Goal: Task Accomplishment & Management: Complete application form

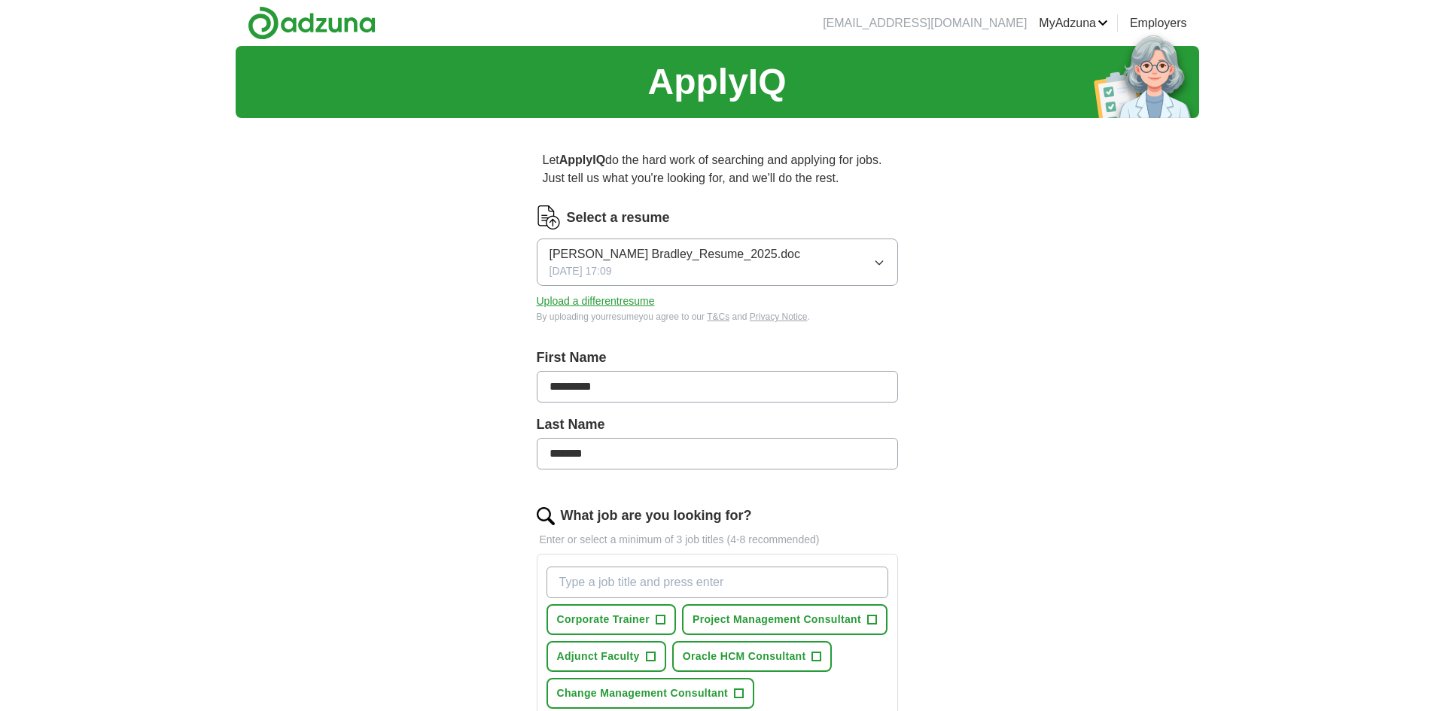
drag, startPoint x: 1427, startPoint y: 172, endPoint x: 1433, endPoint y: 330, distance: 158.2
click at [1433, 329] on div "ApplyIQ Let ApplyIQ do the hard work of searching and applying for jobs. Just t…" at bounding box center [717, 621] width 1434 height 1150
click at [680, 585] on input "What job are you looking for?" at bounding box center [718, 583] width 342 height 32
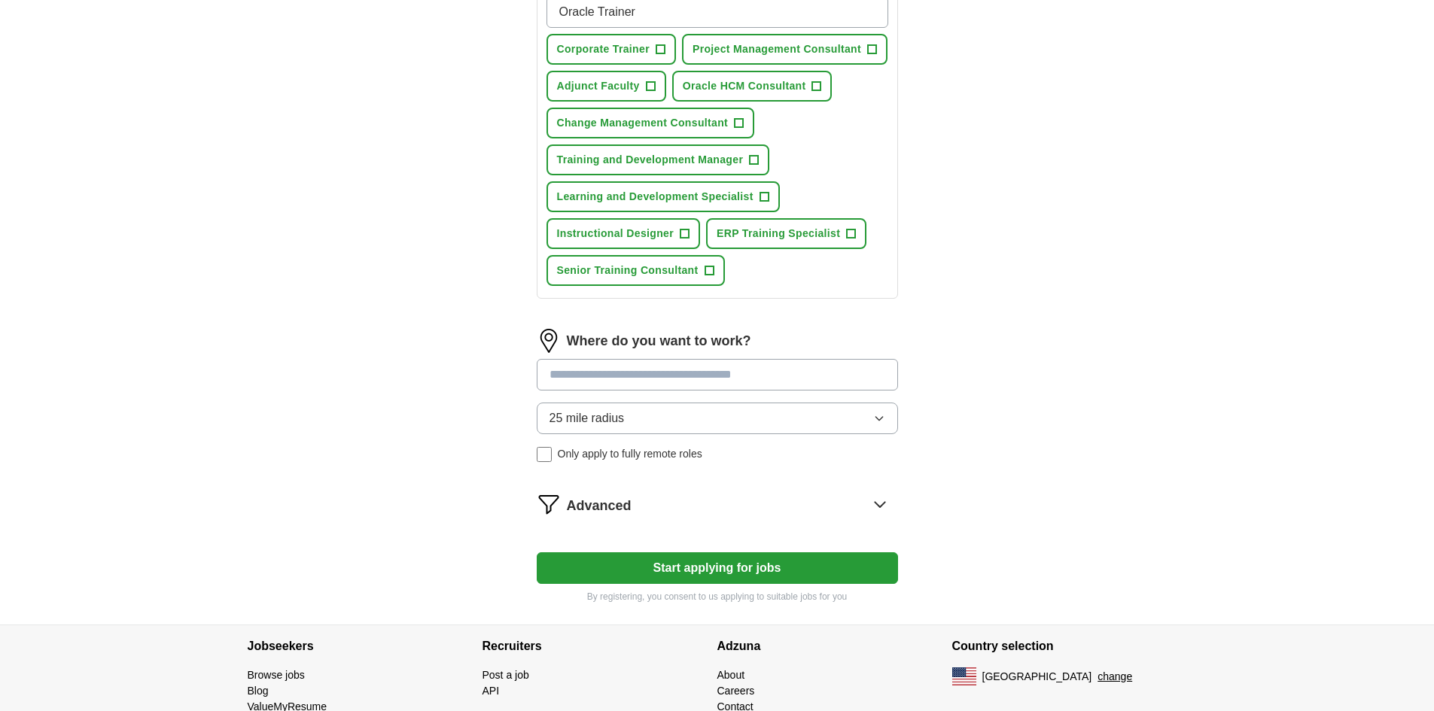
scroll to position [627, 0]
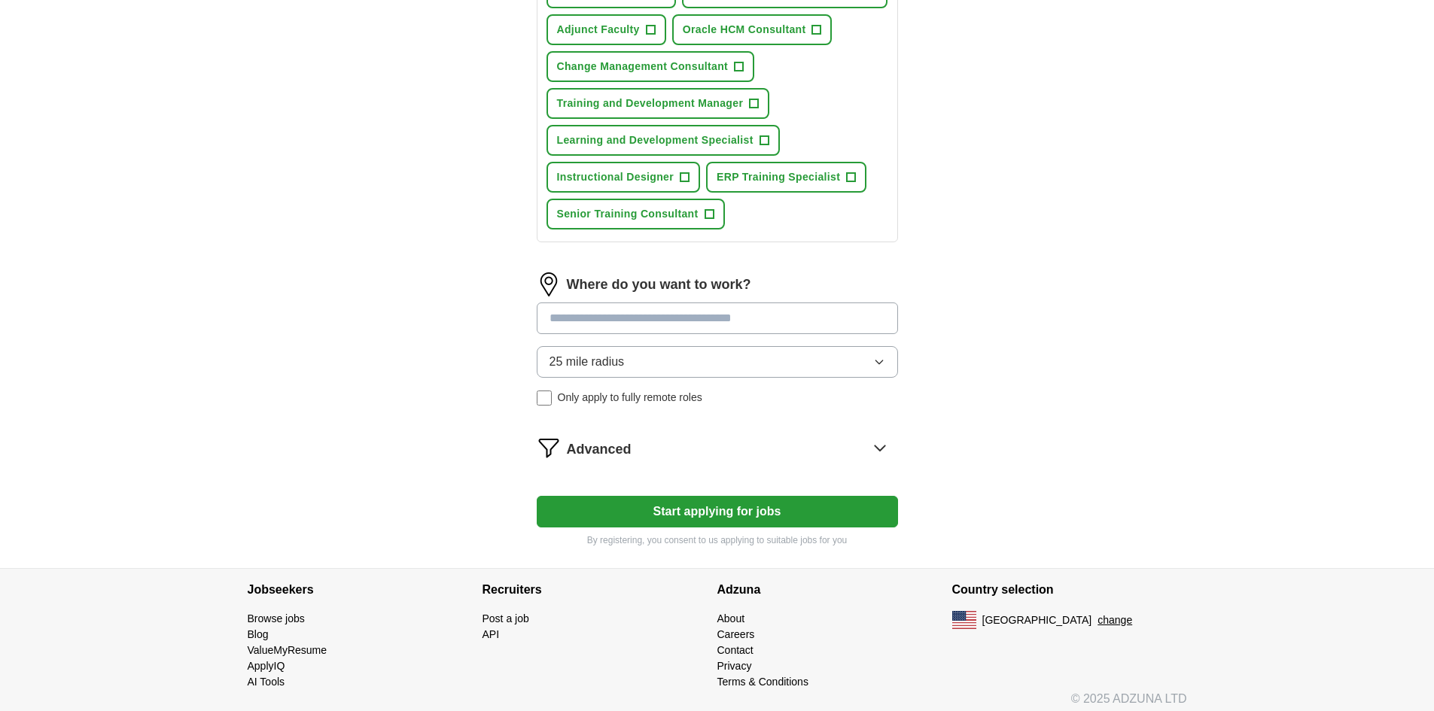
type input "Oracle Trainer"
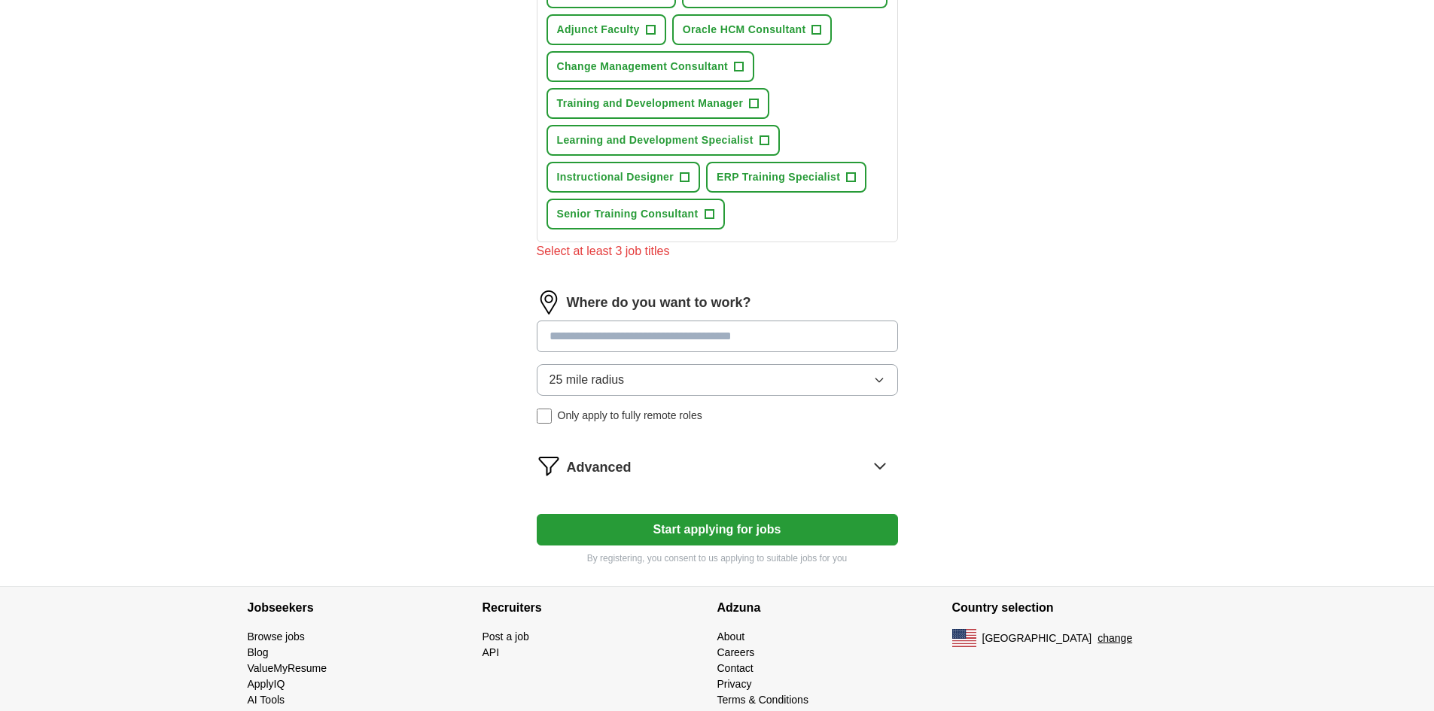
click at [729, 321] on input at bounding box center [717, 337] width 361 height 32
type input "***"
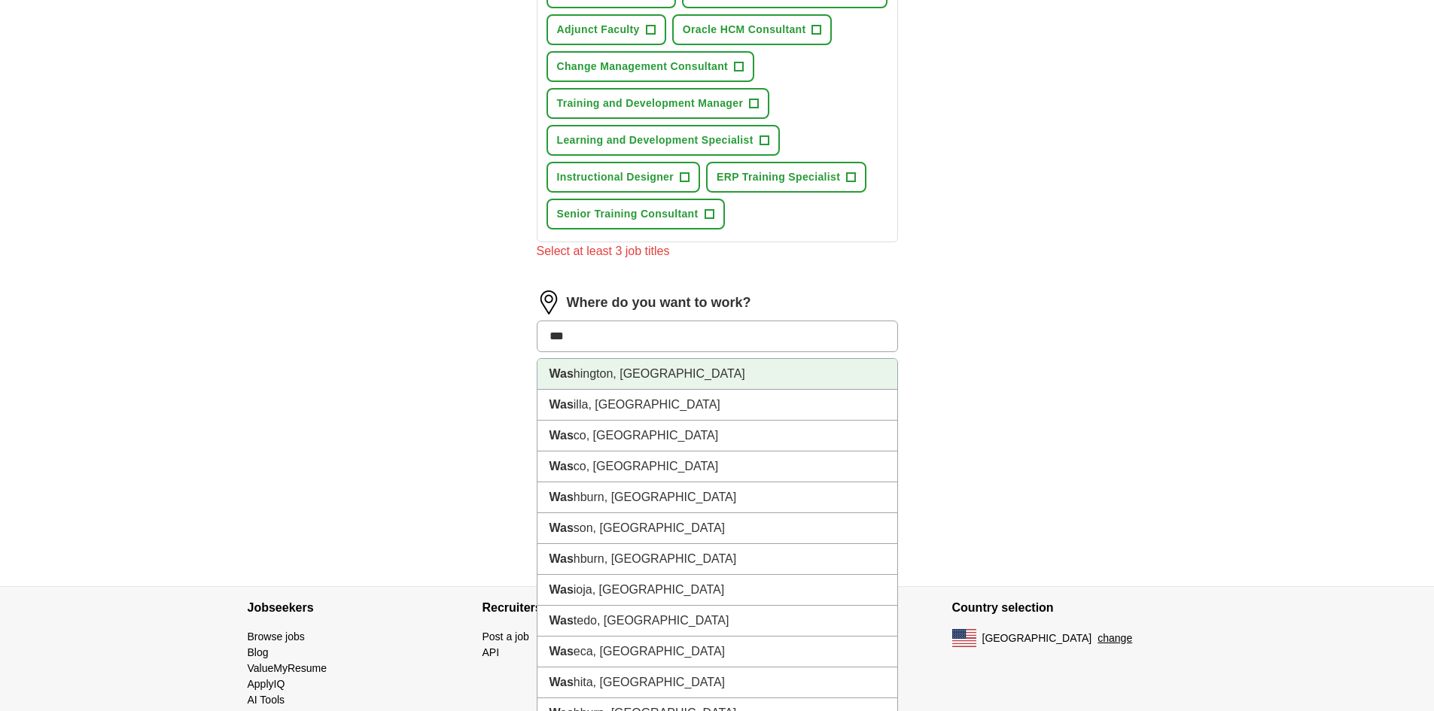
drag, startPoint x: 700, startPoint y: 380, endPoint x: 702, endPoint y: 371, distance: 9.3
click at [702, 371] on li "Was hington, [GEOGRAPHIC_DATA]" at bounding box center [718, 374] width 360 height 31
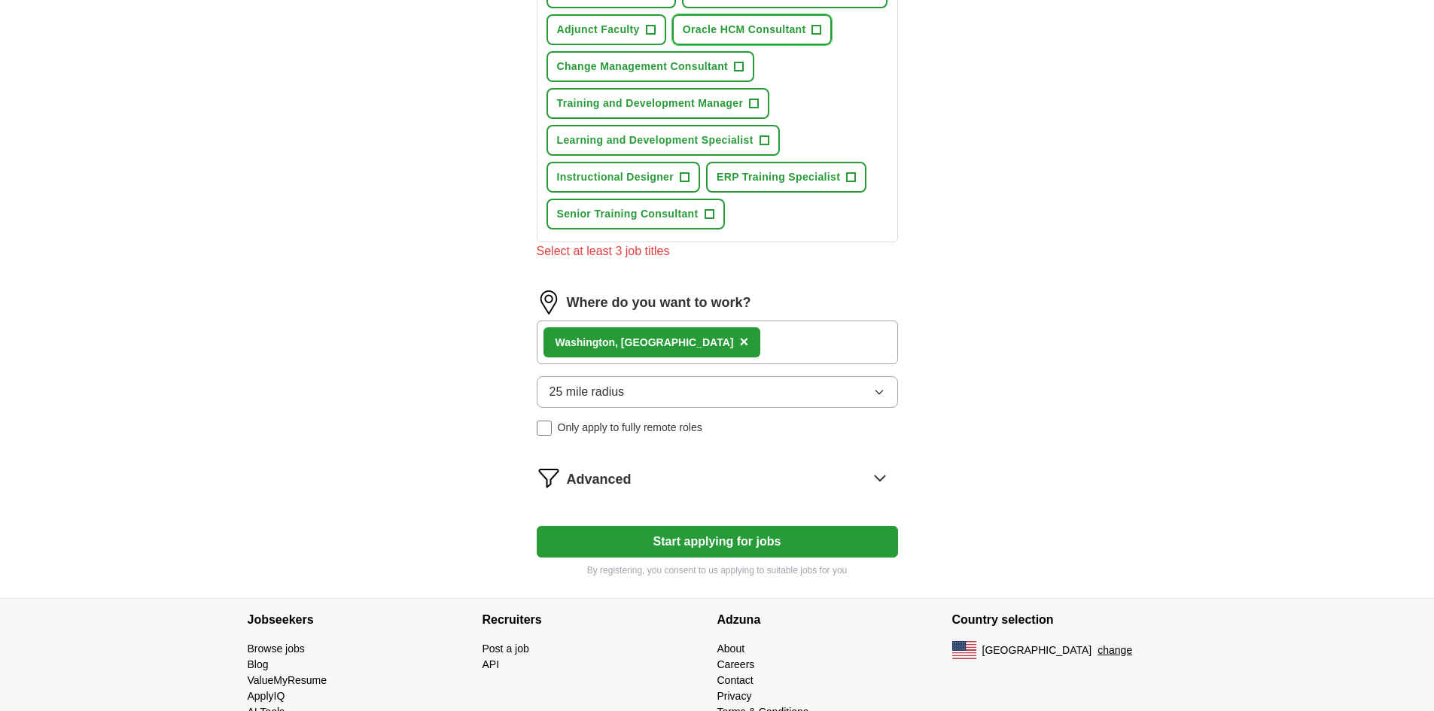
click at [810, 33] on button "Oracle HCM Consultant +" at bounding box center [752, 29] width 160 height 31
click at [647, 38] on button "Adjunct Faculty +" at bounding box center [607, 29] width 120 height 31
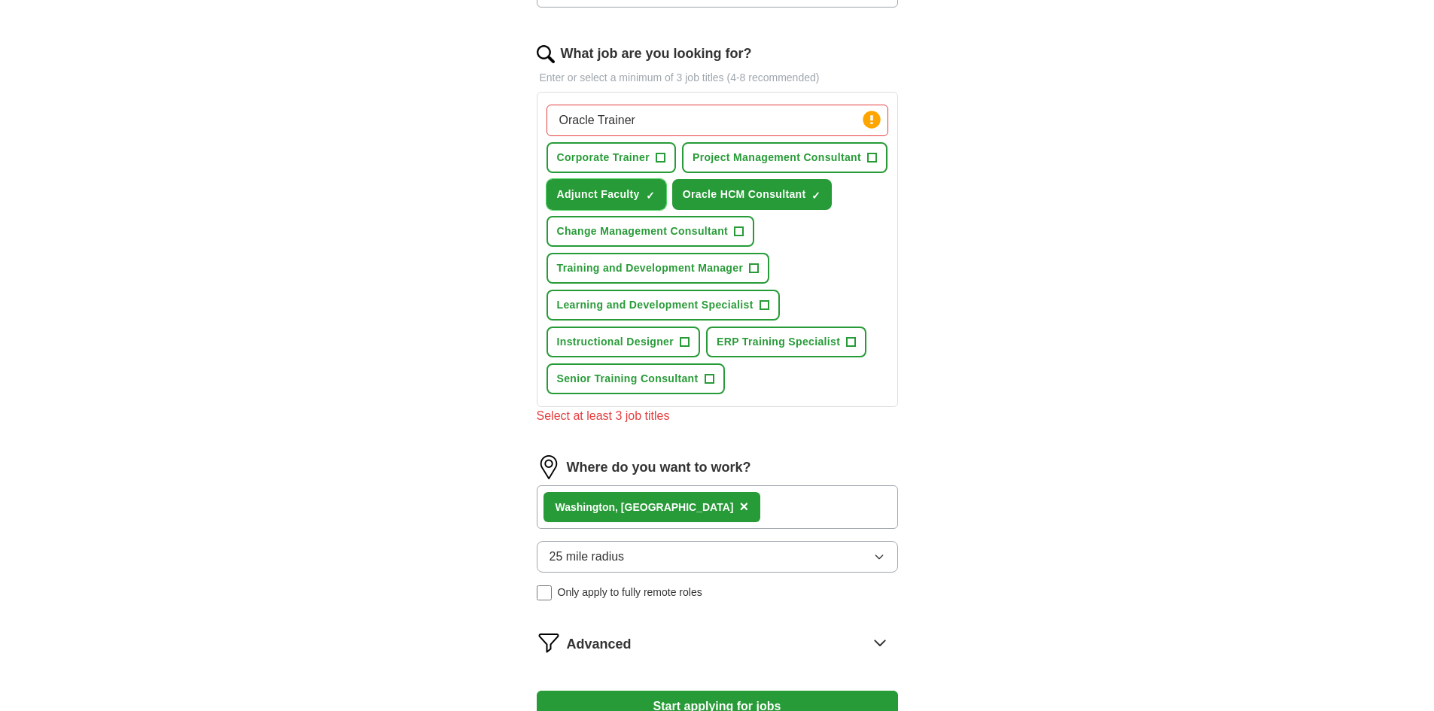
scroll to position [456, 0]
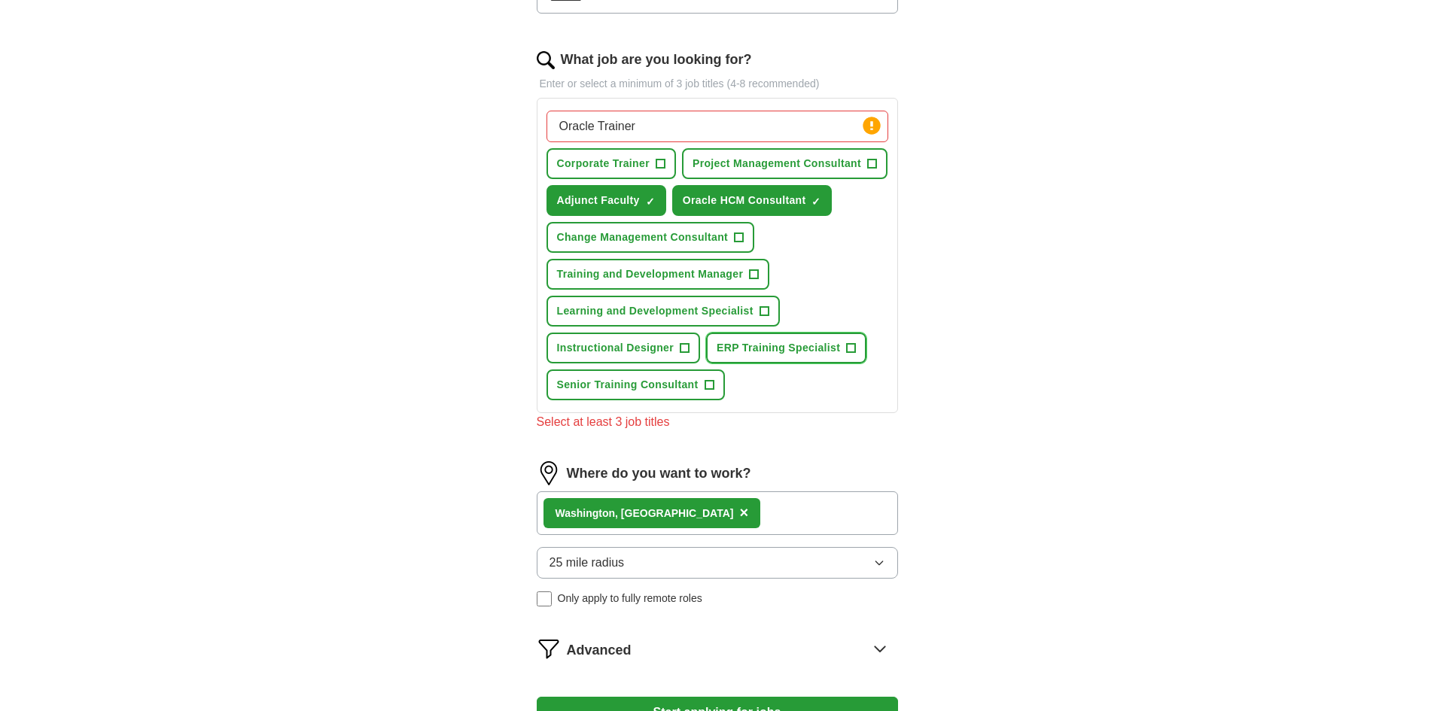
click at [848, 353] on span "+" at bounding box center [851, 349] width 9 height 12
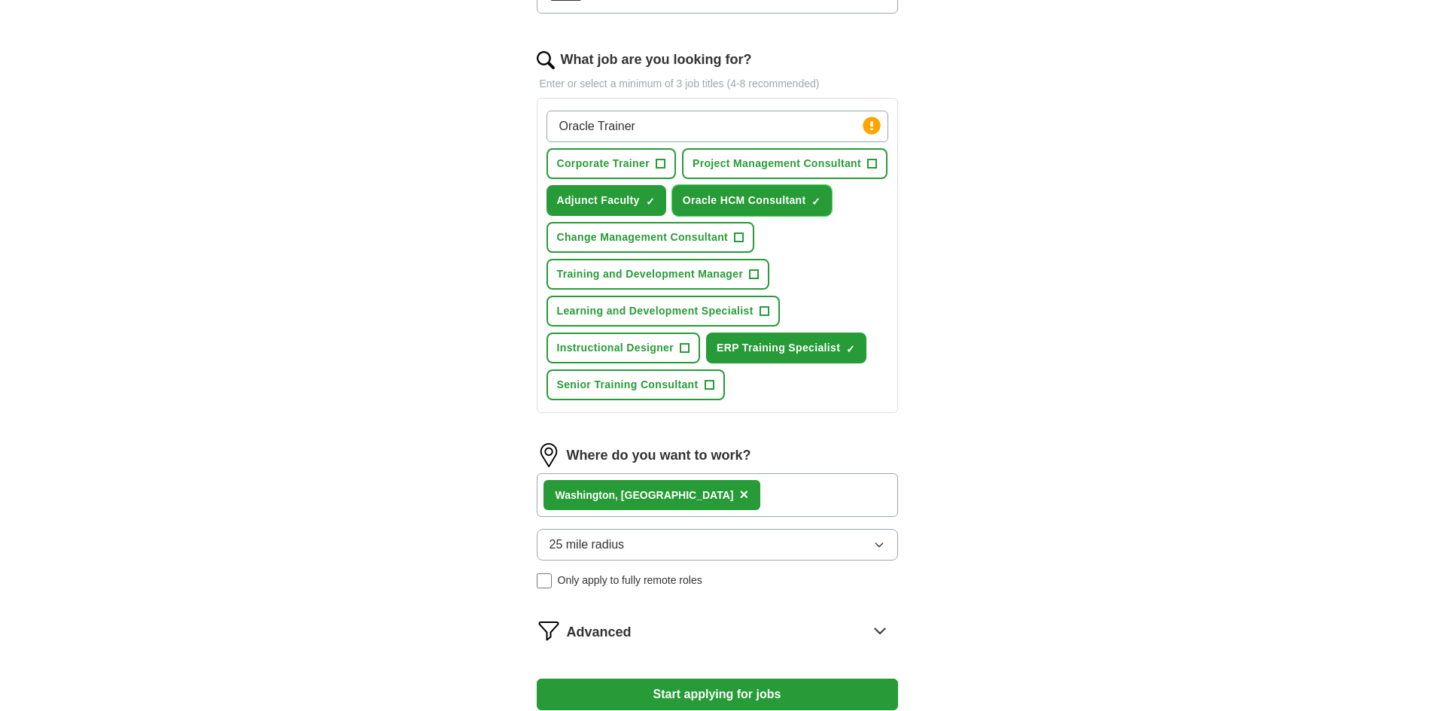
click at [822, 196] on button "Oracle HCM Consultant ✓ ×" at bounding box center [752, 200] width 160 height 31
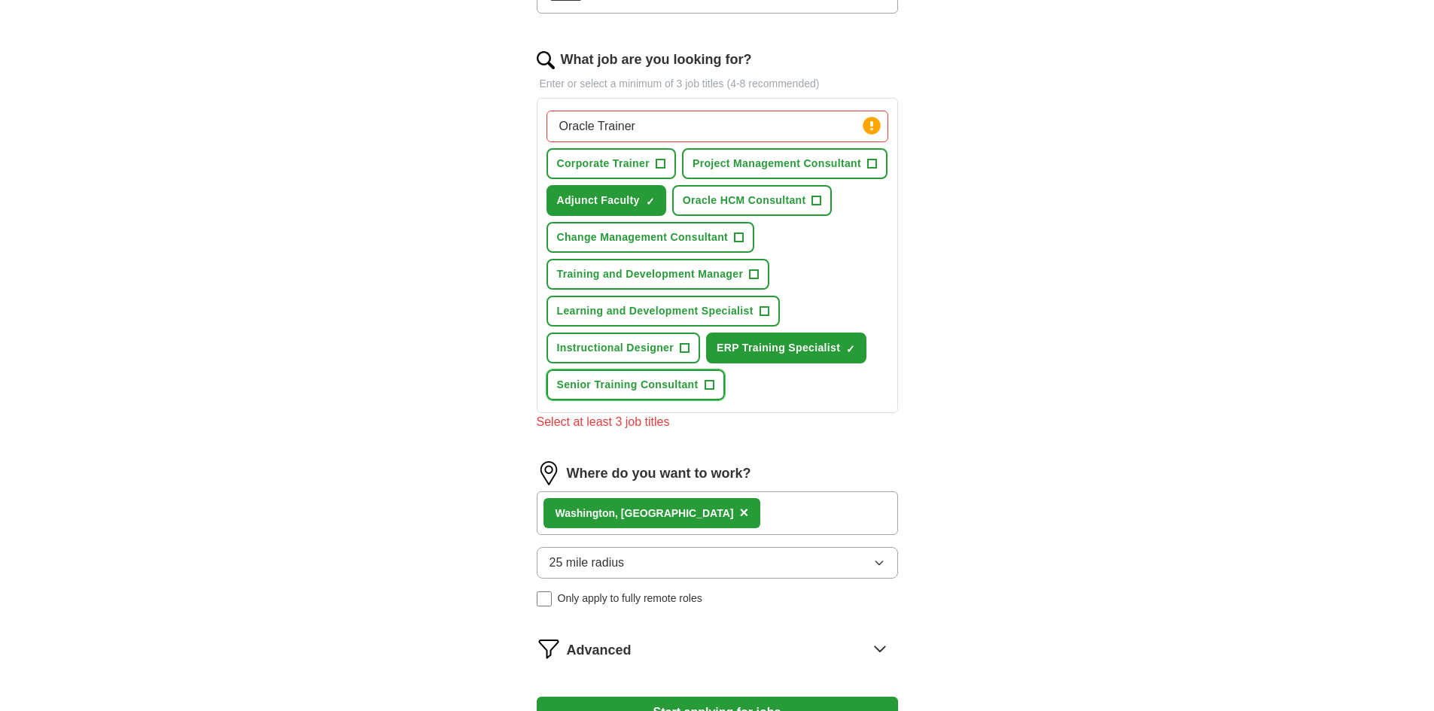
click at [650, 385] on span "Senior Training Consultant" at bounding box center [628, 385] width 142 height 16
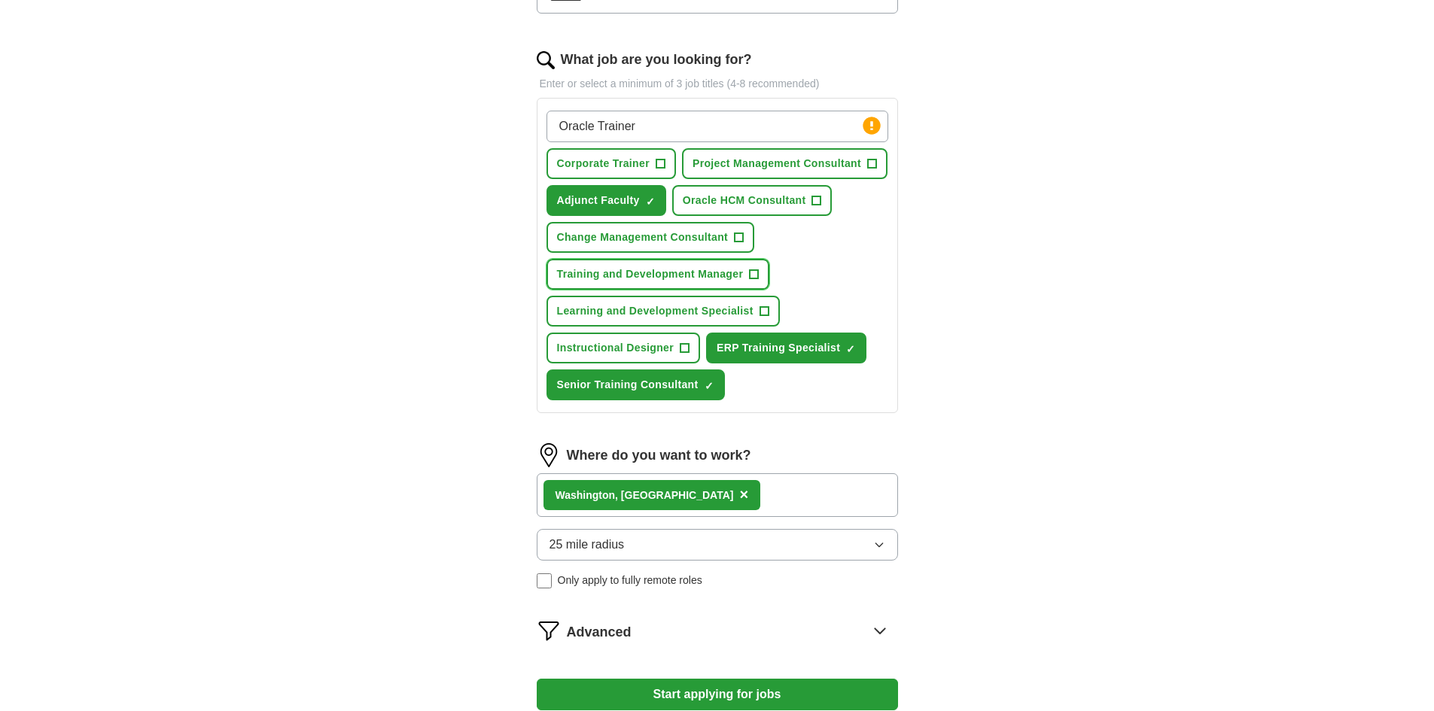
click at [718, 272] on span "Training and Development Manager" at bounding box center [650, 275] width 187 height 16
click at [828, 162] on span "Project Management Consultant" at bounding box center [777, 164] width 169 height 16
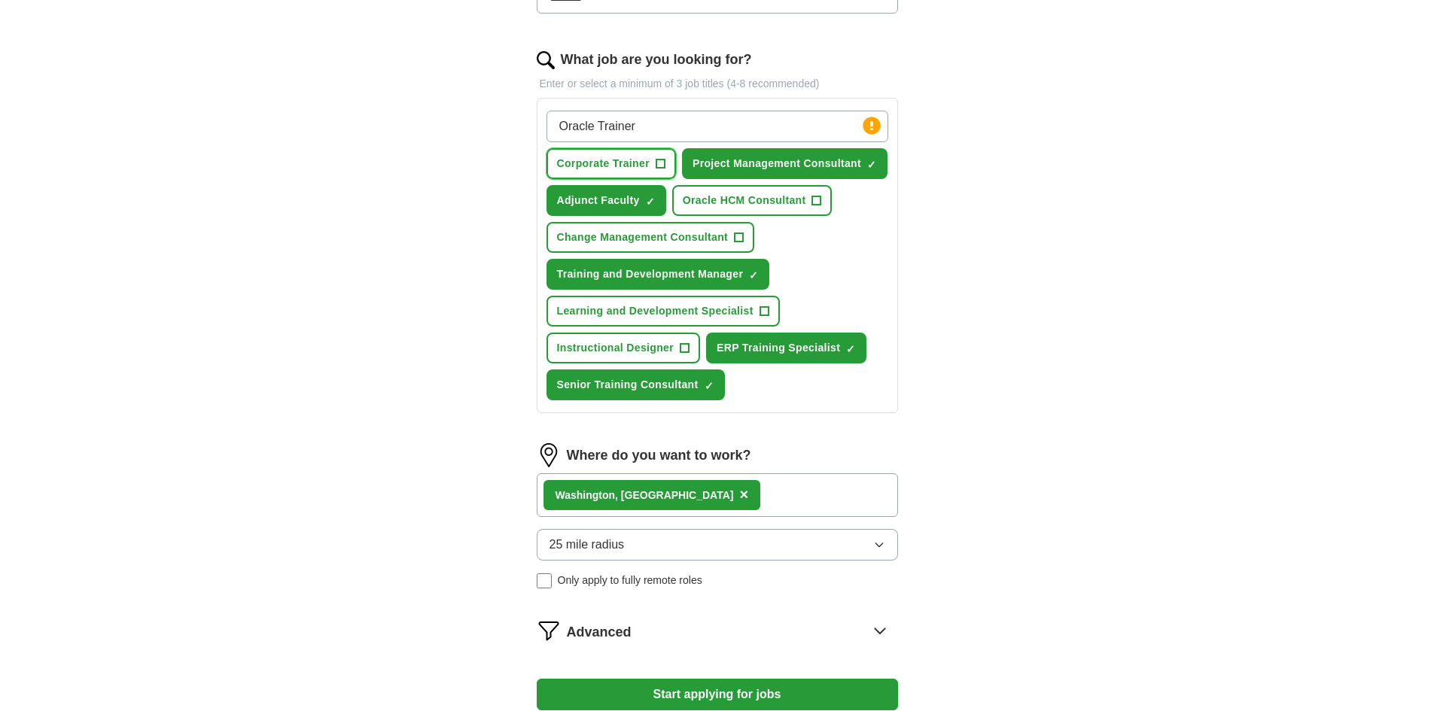
click at [638, 166] on span "Corporate Trainer" at bounding box center [603, 164] width 93 height 16
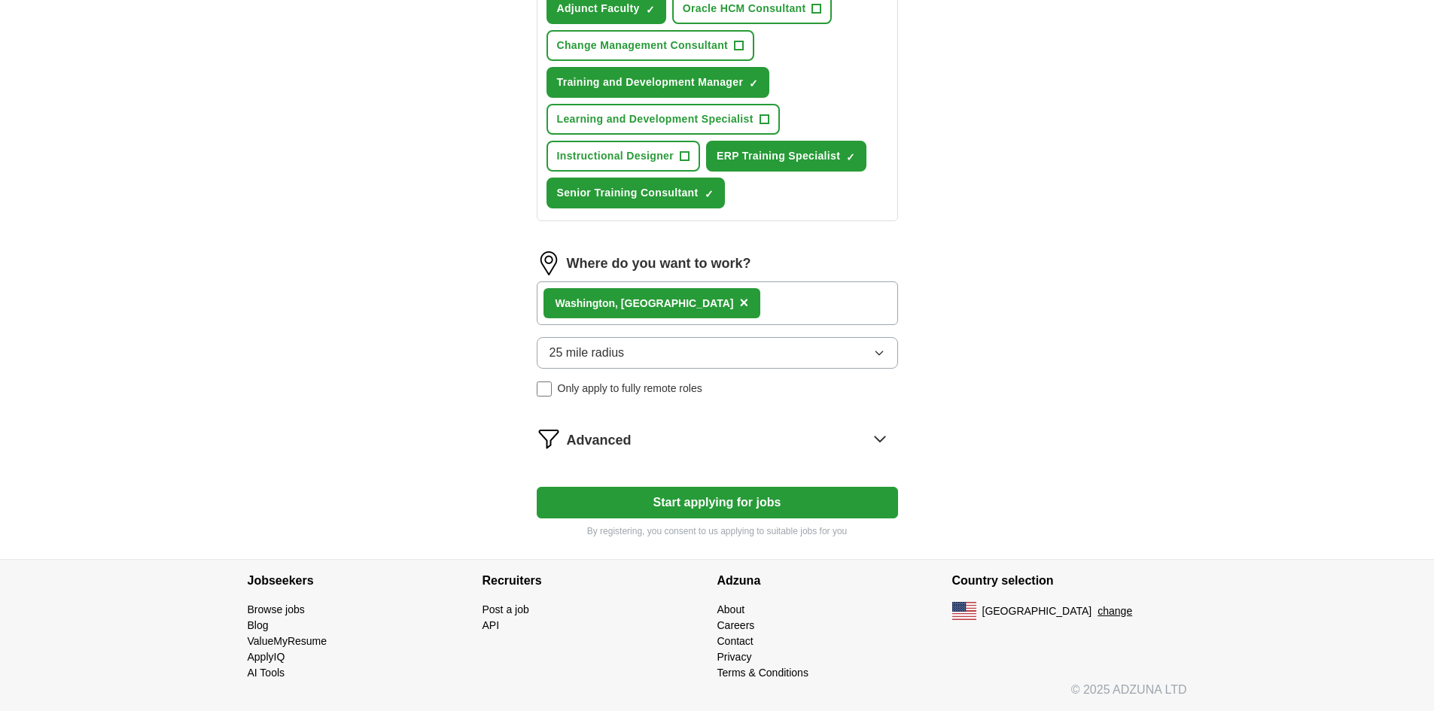
click at [759, 505] on button "Start applying for jobs" at bounding box center [717, 503] width 361 height 32
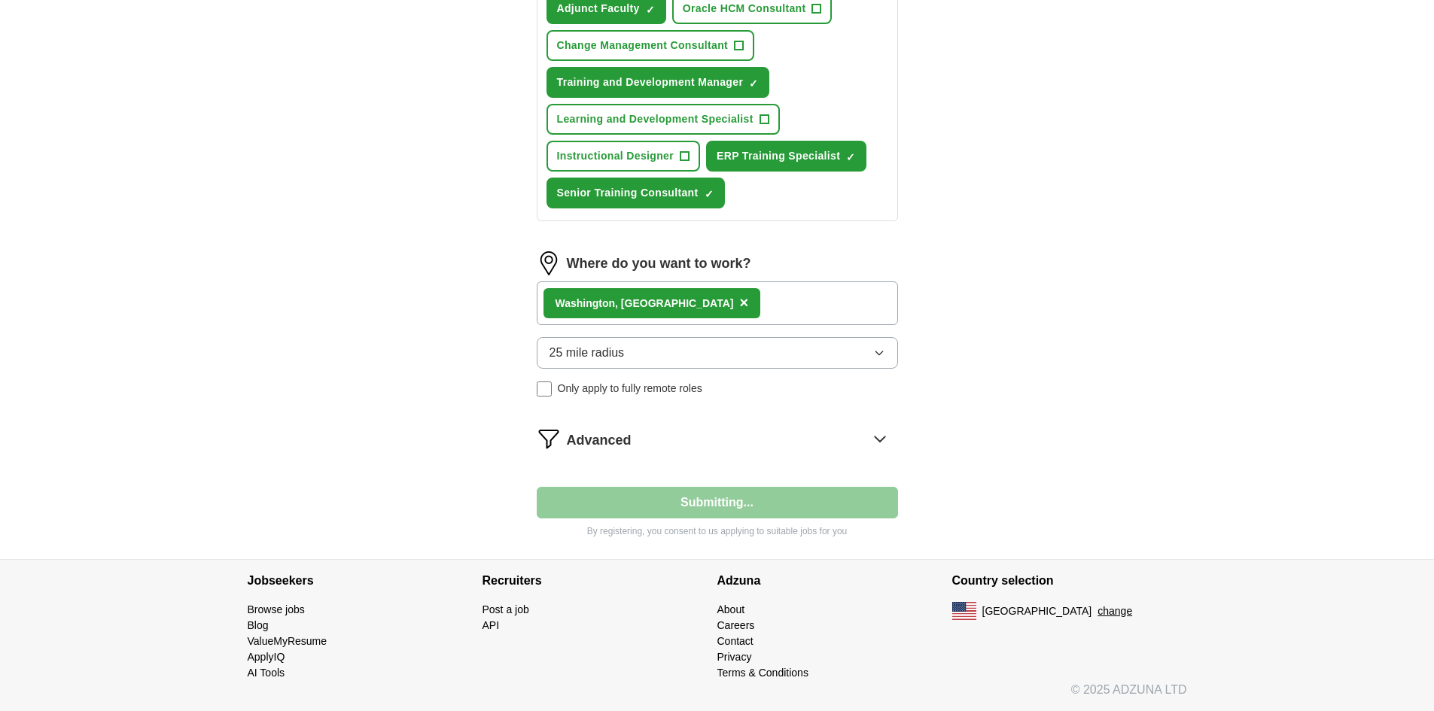
select select "**"
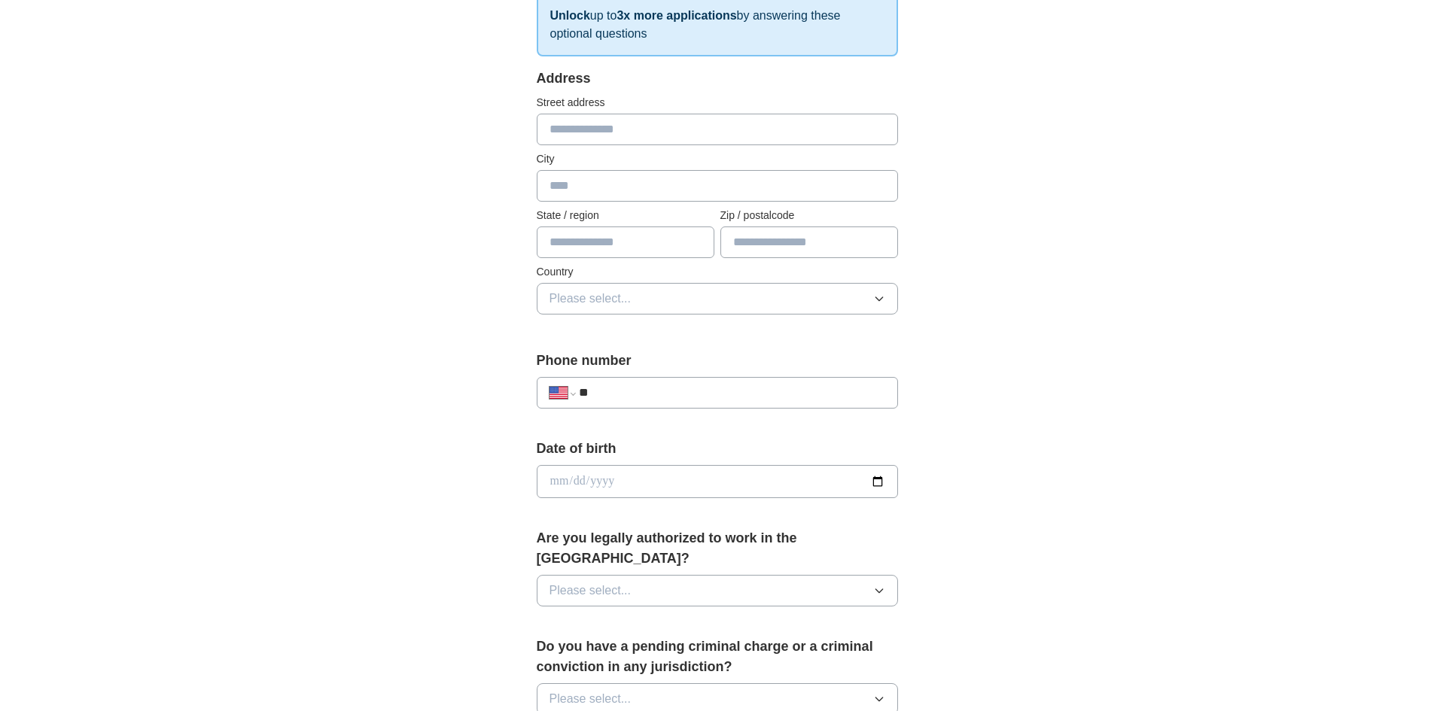
scroll to position [279, 0]
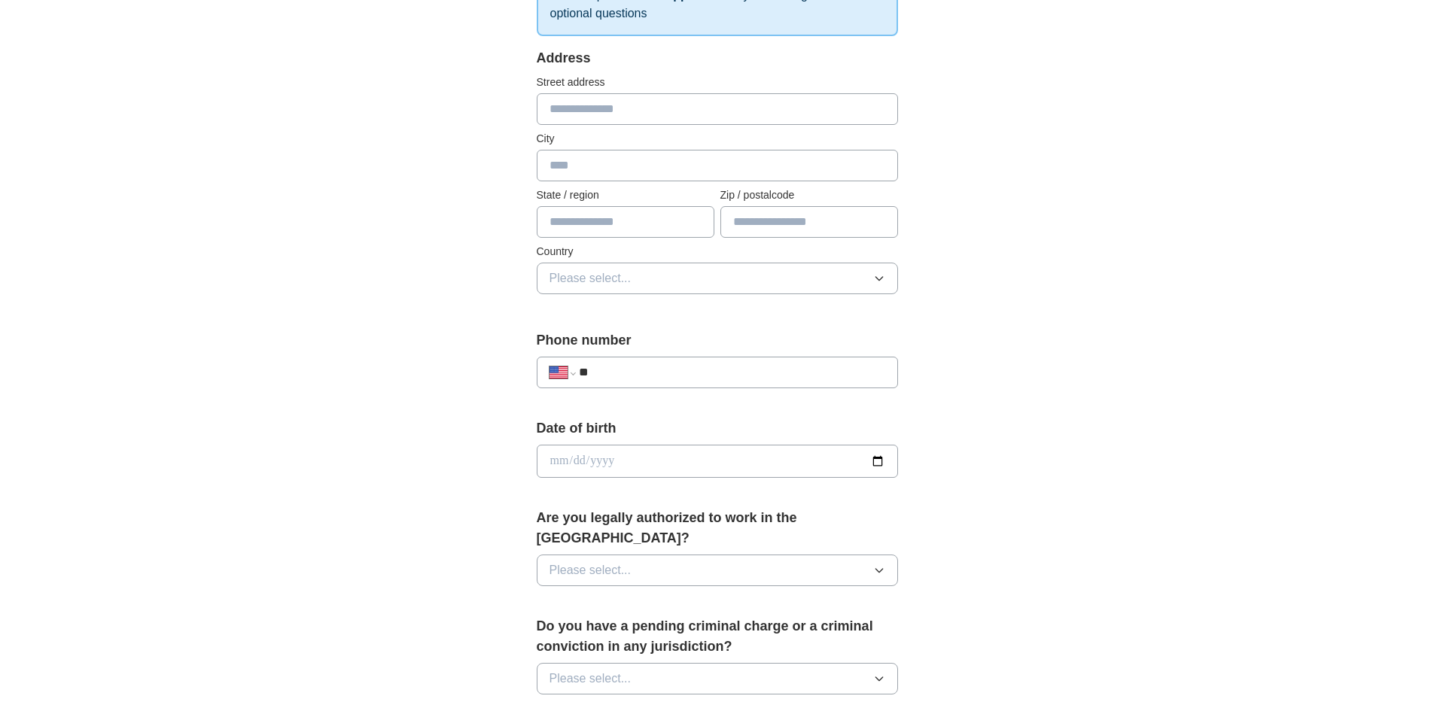
click at [682, 100] on input "text" at bounding box center [717, 109] width 361 height 32
type input "**********"
type input "**"
type input "*****"
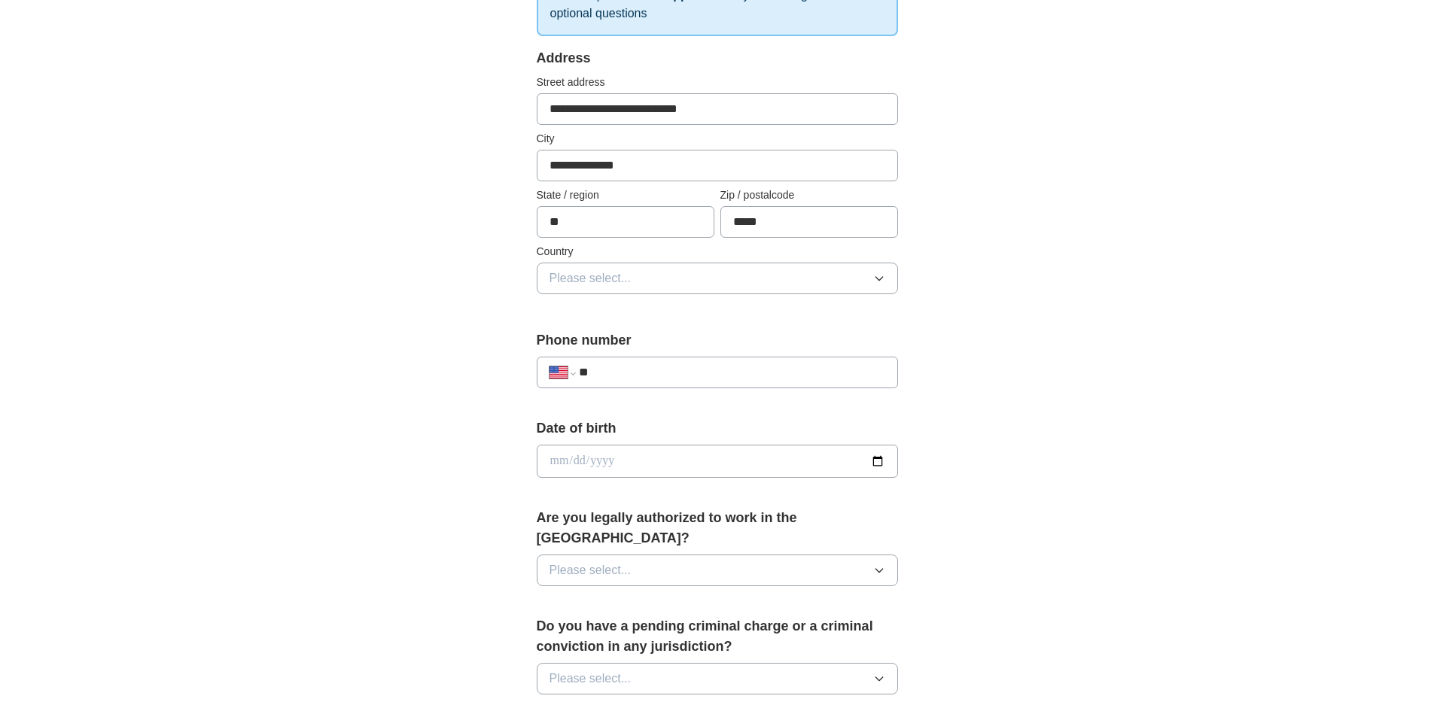
click at [621, 281] on span "Please select..." at bounding box center [591, 279] width 82 height 18
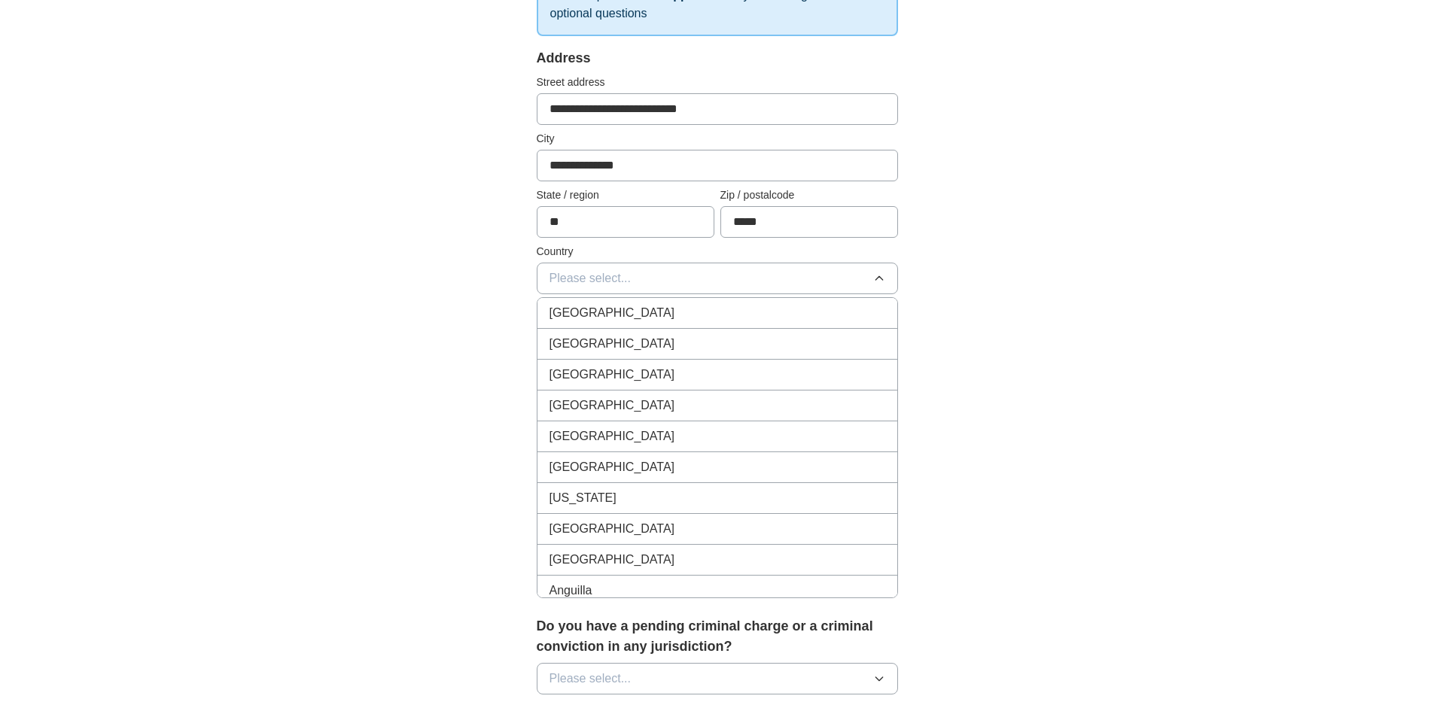
click at [609, 334] on li "[GEOGRAPHIC_DATA]" at bounding box center [718, 344] width 360 height 31
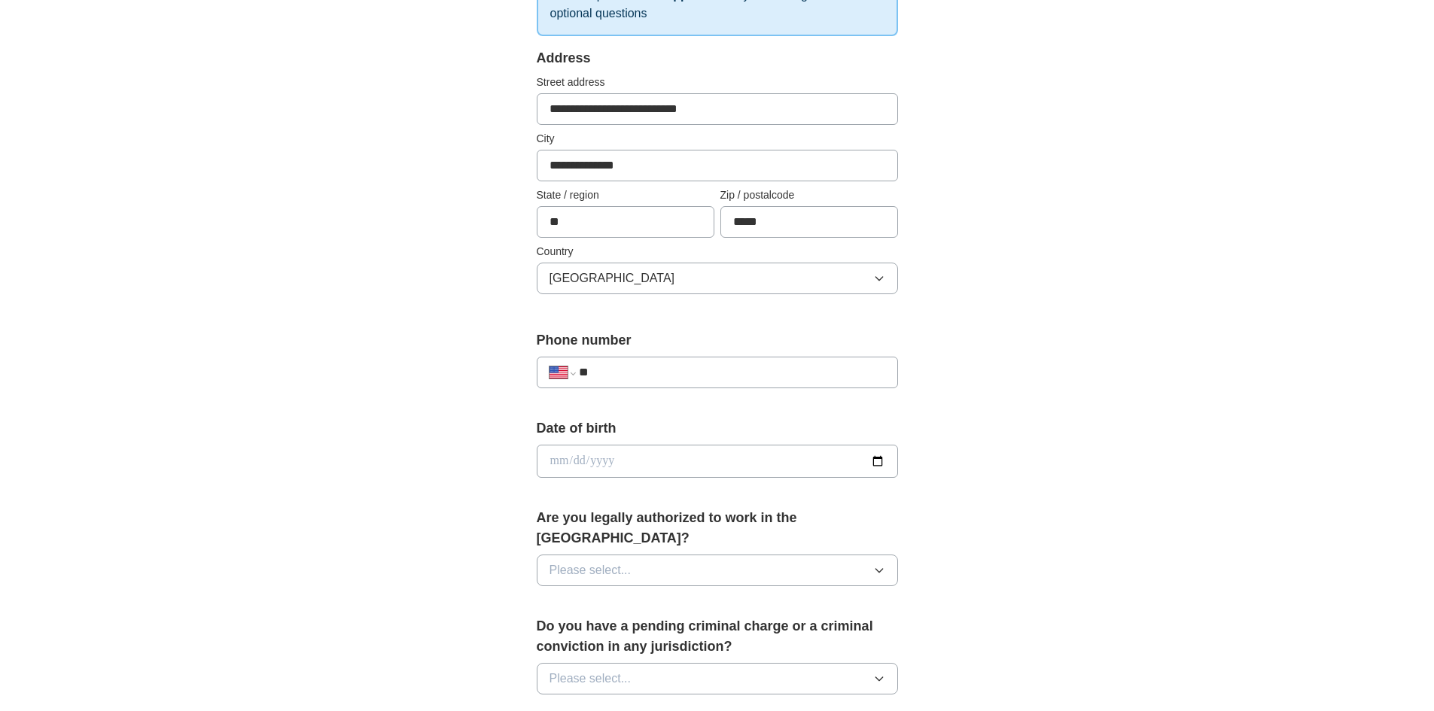
click at [599, 379] on input "**" at bounding box center [732, 373] width 306 height 18
click at [609, 370] on input "**" at bounding box center [732, 373] width 306 height 18
type input "**********"
click at [610, 562] on span "Please select..." at bounding box center [591, 571] width 82 height 18
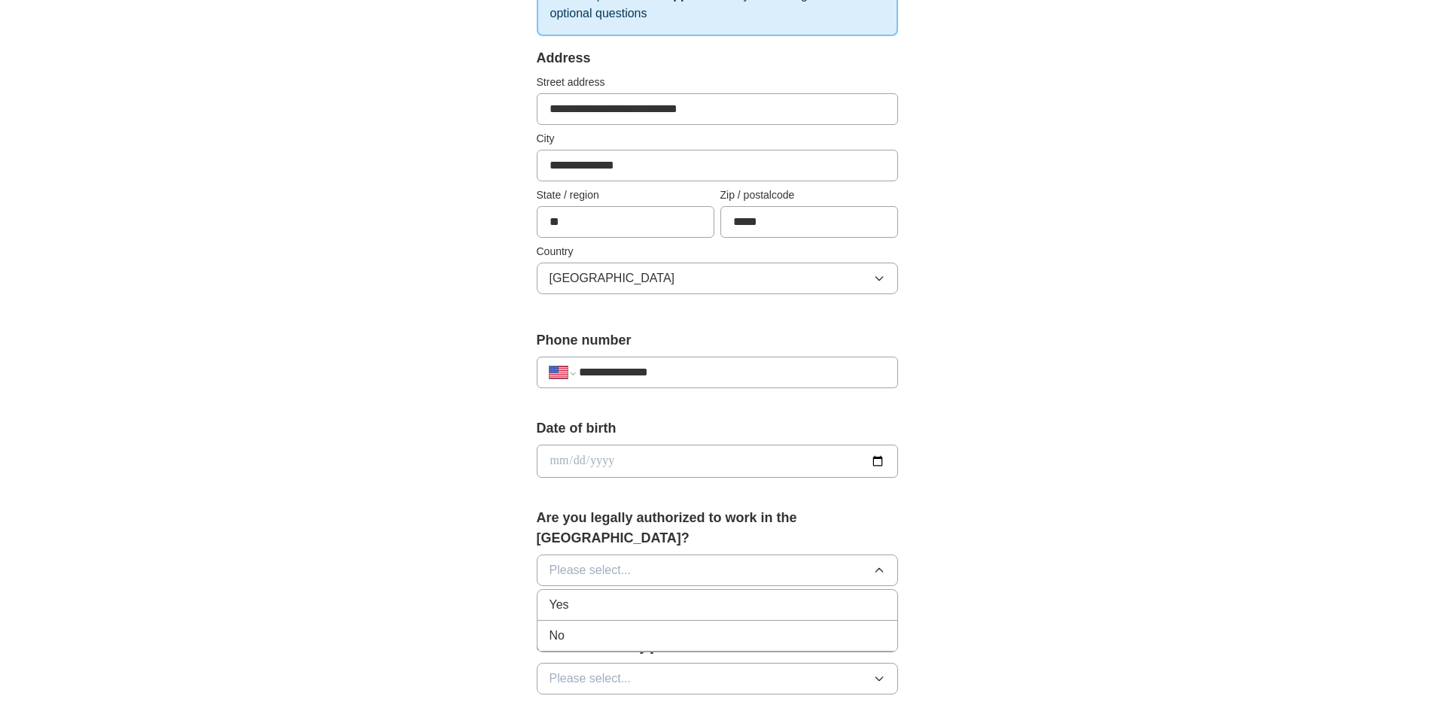
click at [596, 596] on div "Yes" at bounding box center [718, 605] width 336 height 18
click at [591, 670] on span "Please select..." at bounding box center [591, 679] width 82 height 18
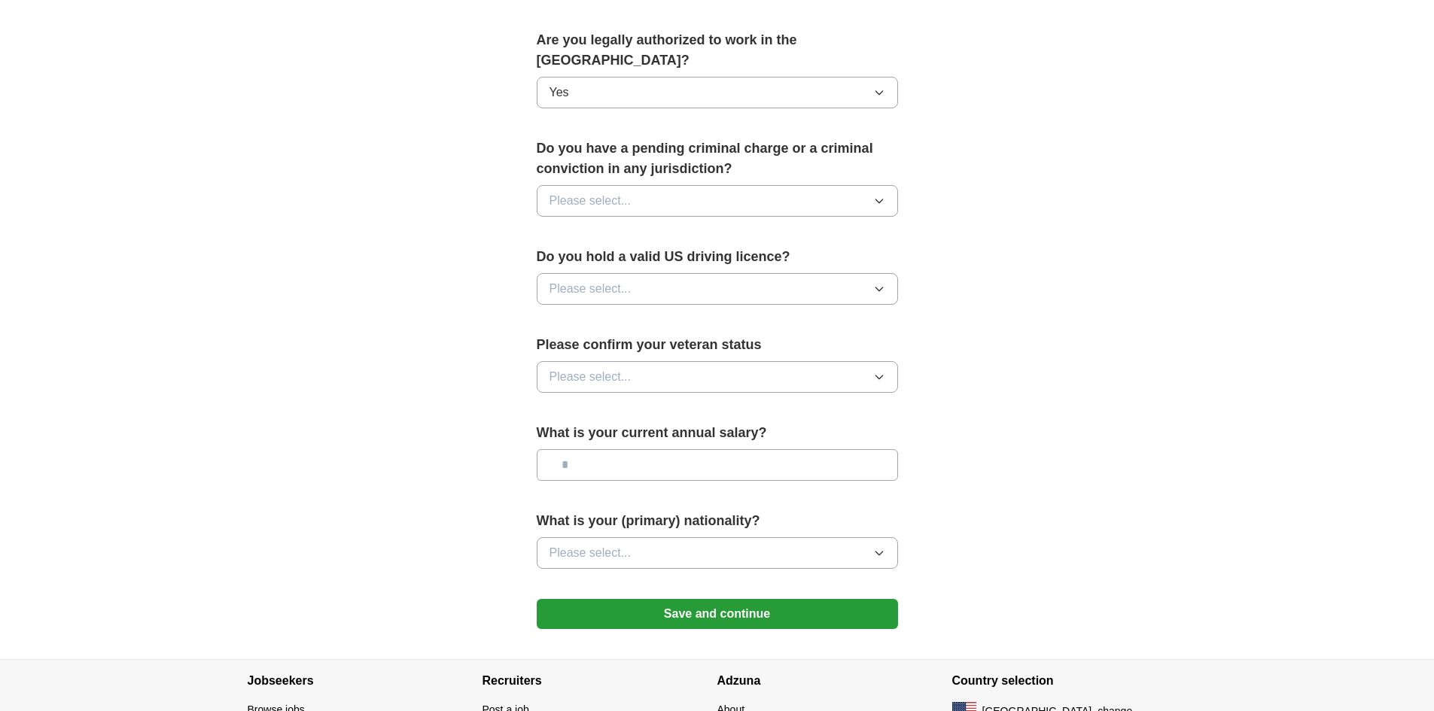
scroll to position [759, 0]
click at [574, 279] on span "Please select..." at bounding box center [591, 288] width 82 height 18
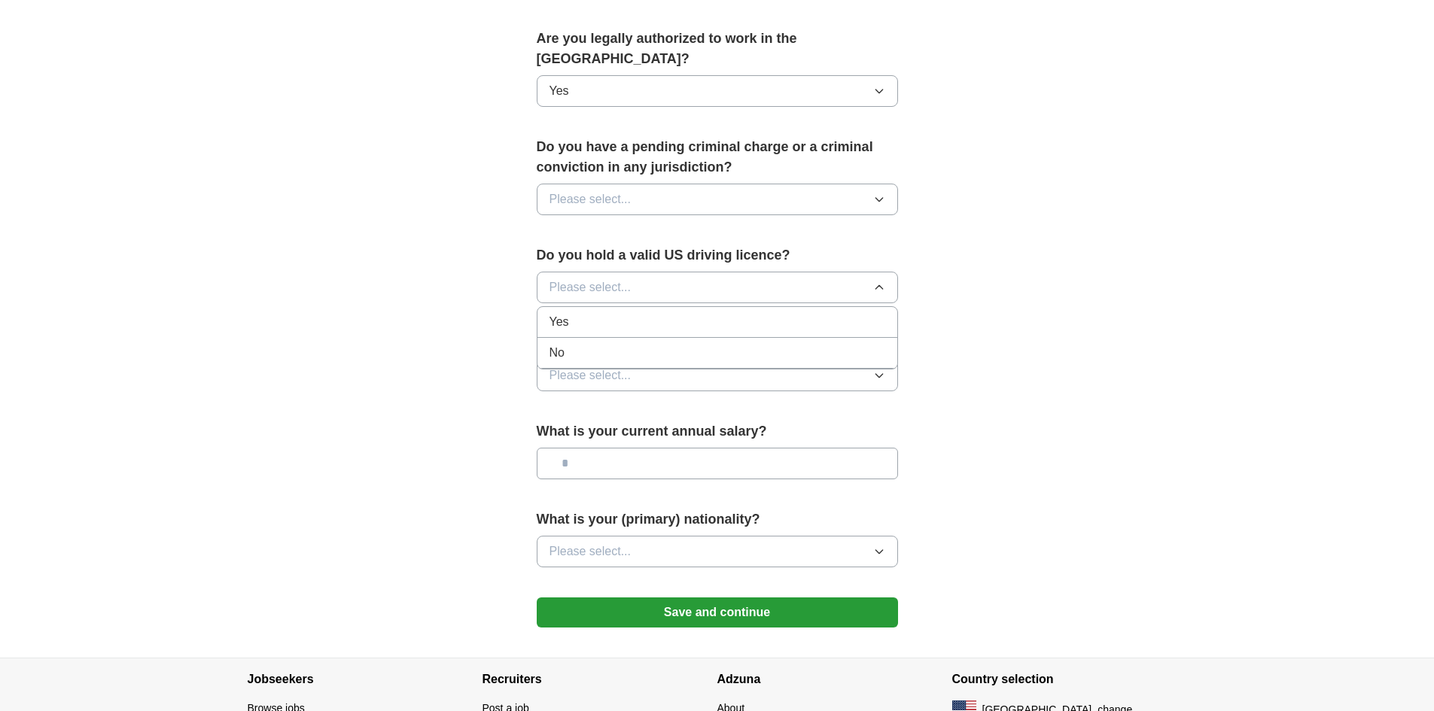
click at [566, 313] on span "Yes" at bounding box center [560, 322] width 20 height 18
click at [566, 367] on span "Please select..." at bounding box center [591, 376] width 82 height 18
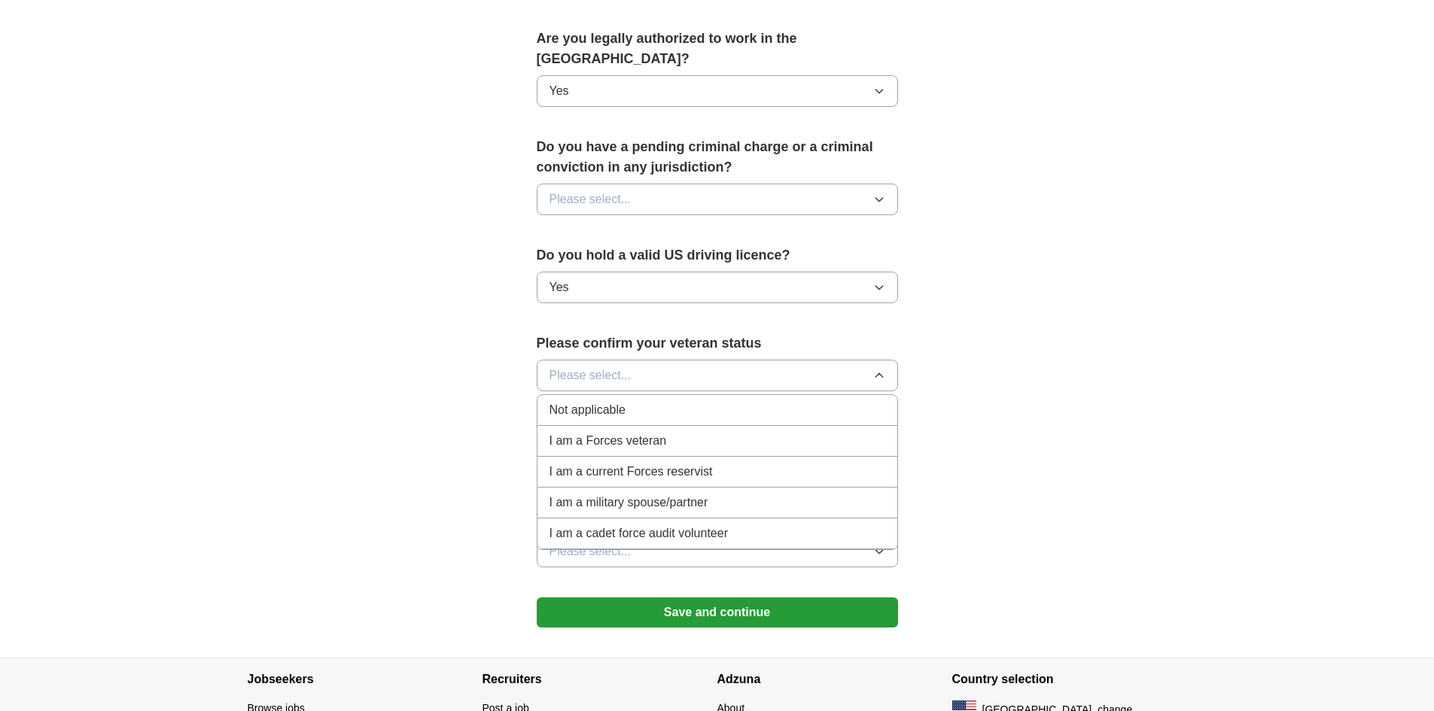
click at [666, 401] on div "Not applicable" at bounding box center [718, 410] width 336 height 18
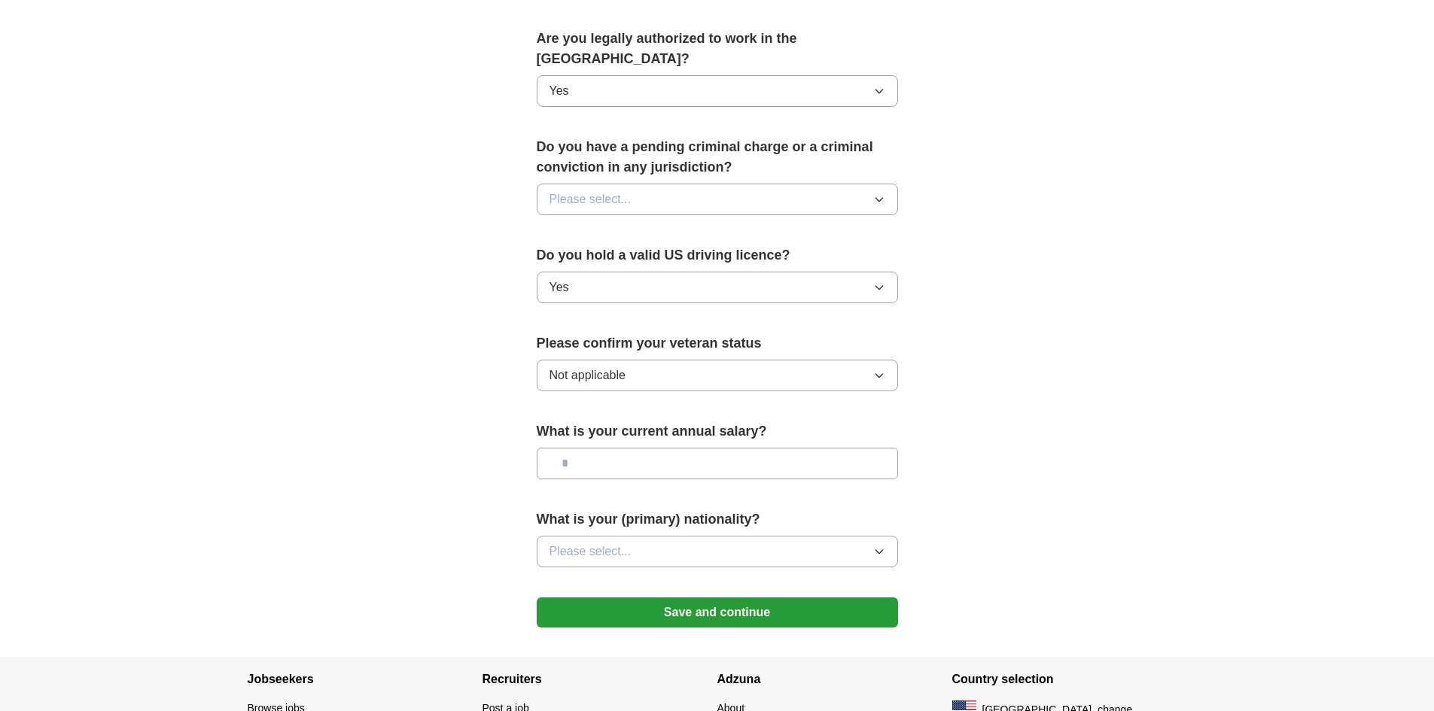
click at [602, 536] on button "Please select..." at bounding box center [717, 552] width 361 height 32
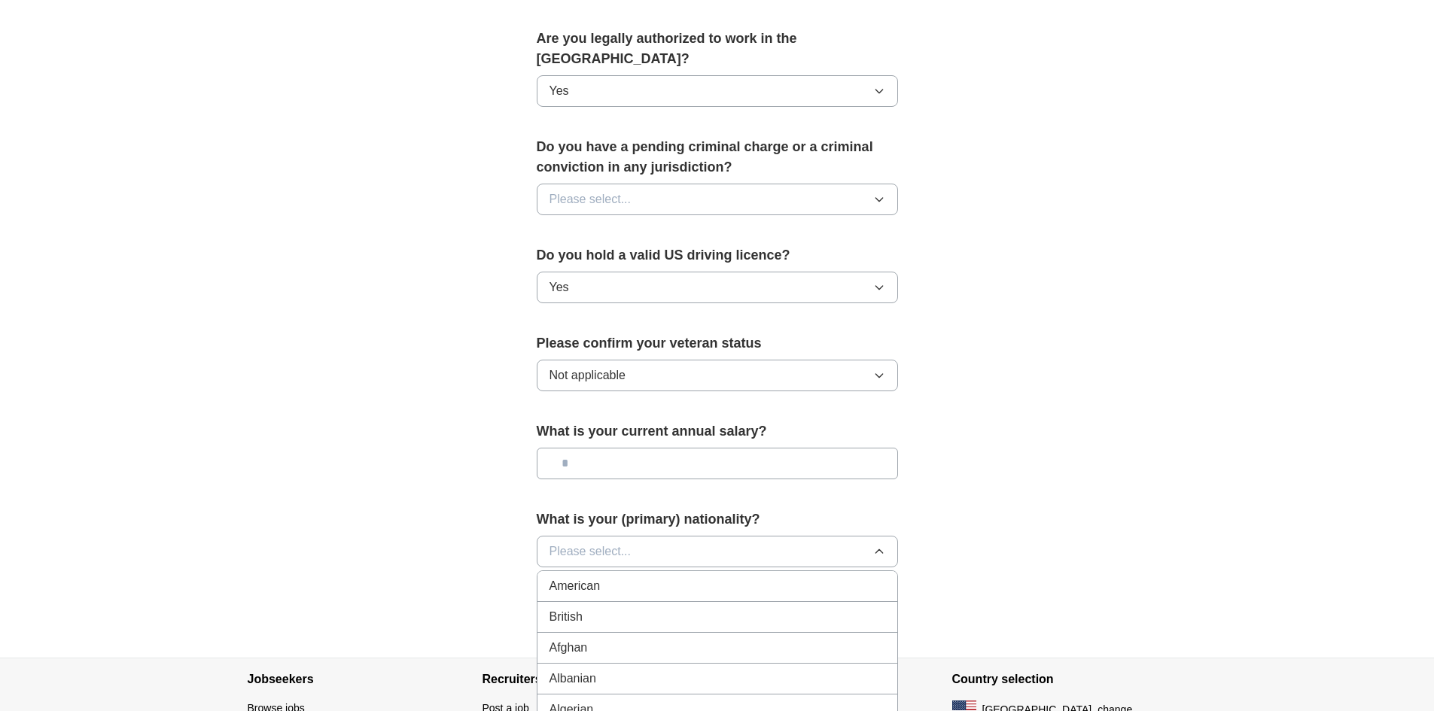
click at [593, 571] on li "American" at bounding box center [718, 586] width 360 height 31
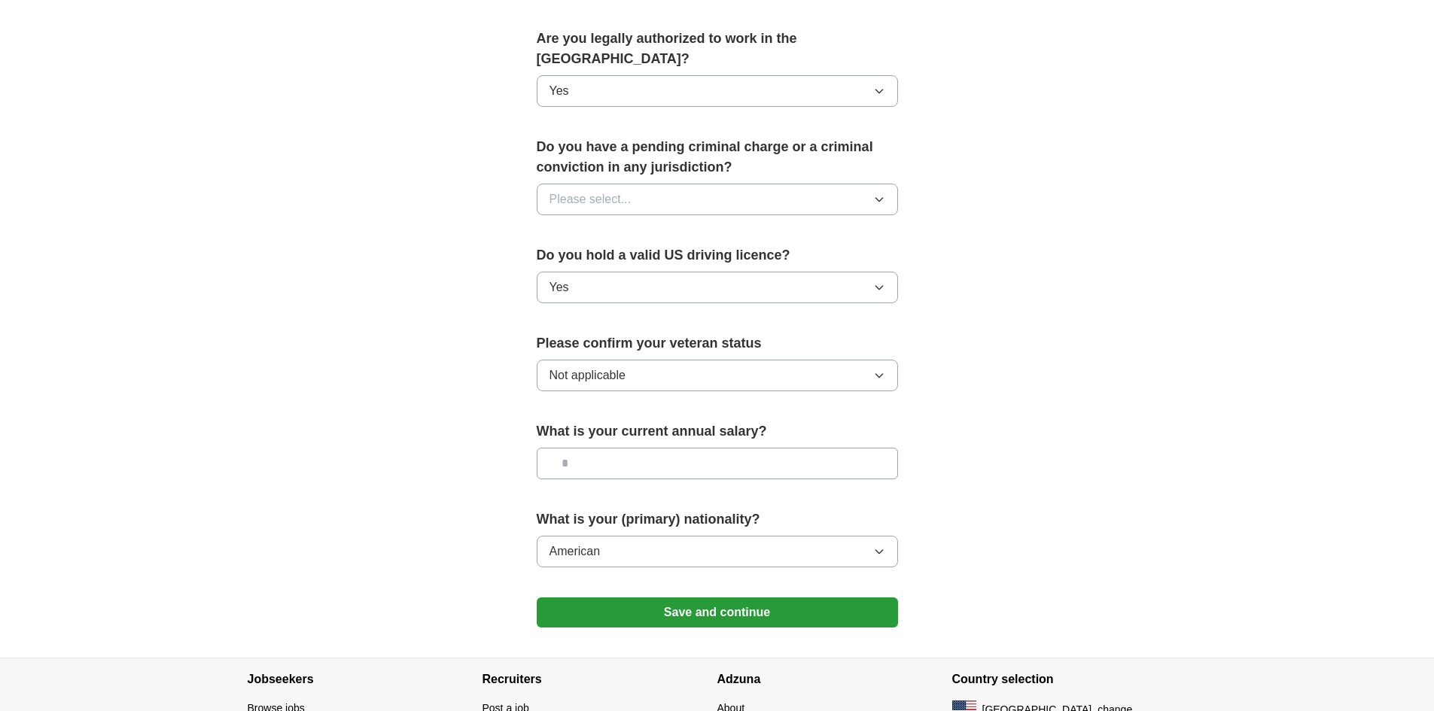
click at [605, 448] on input "text" at bounding box center [717, 464] width 361 height 32
type input "********"
click at [724, 184] on button "Please select..." at bounding box center [717, 200] width 361 height 32
click at [696, 256] on div "No" at bounding box center [718, 265] width 336 height 18
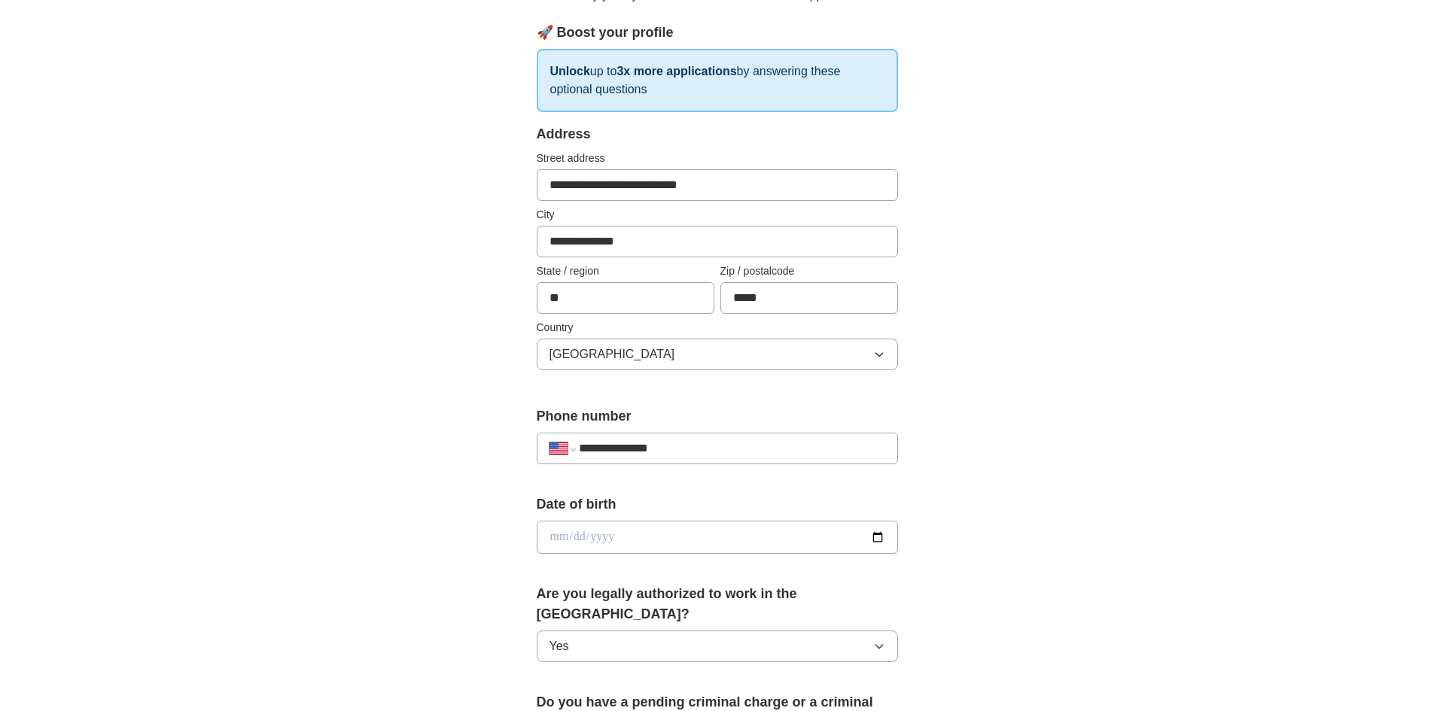
scroll to position [837, 0]
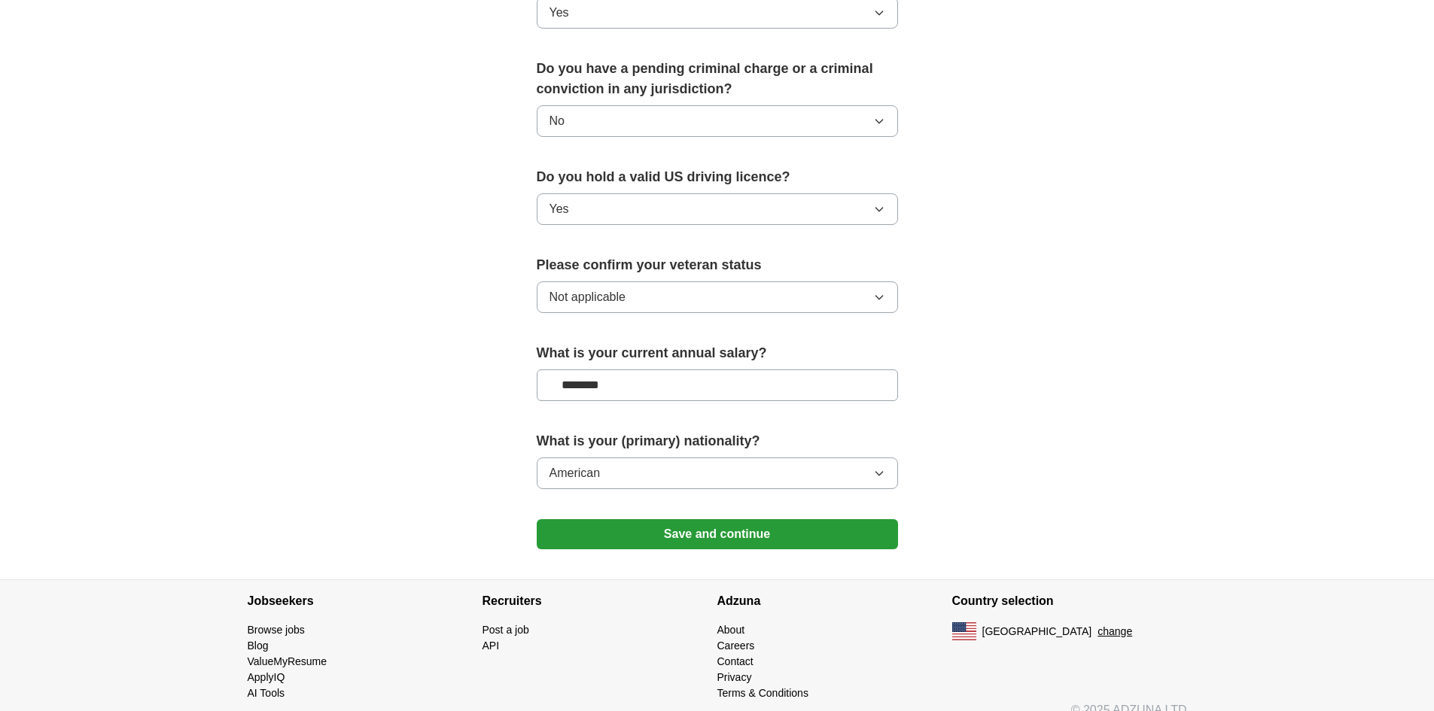
click at [716, 519] on button "Save and continue" at bounding box center [717, 534] width 361 height 30
